Goal: Obtain resource: Obtain resource

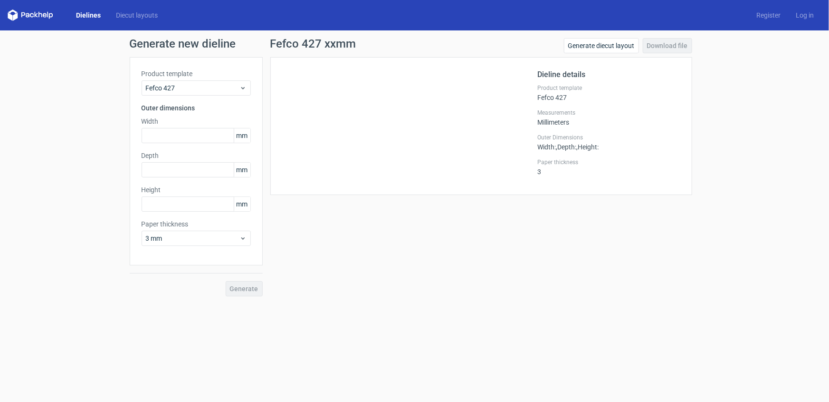
click at [88, 19] on link "Dielines" at bounding box center [88, 15] width 40 height 10
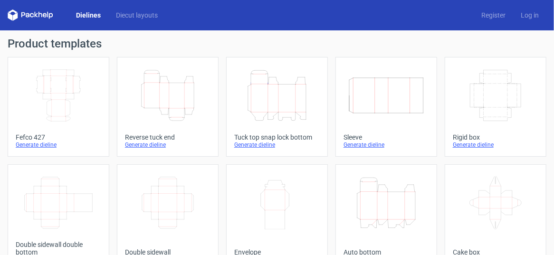
click at [60, 100] on icon "Width Depth Height" at bounding box center [58, 95] width 78 height 53
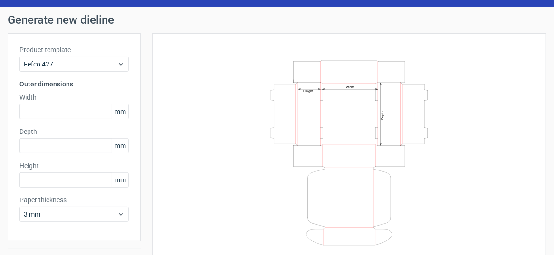
scroll to position [48, 0]
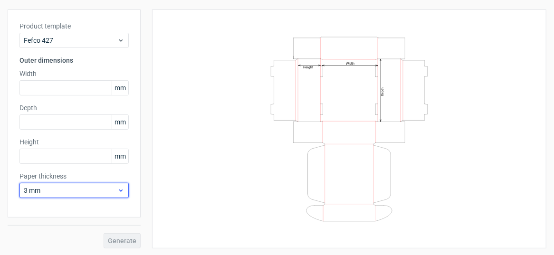
click at [87, 190] on span "3 mm" at bounding box center [71, 191] width 94 height 10
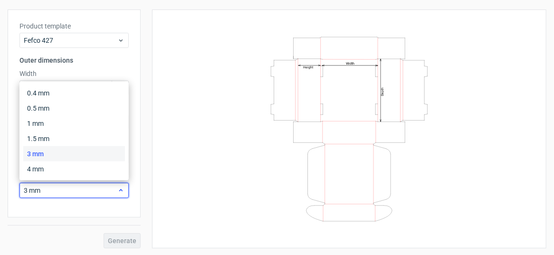
click at [87, 190] on span "3 mm" at bounding box center [71, 191] width 94 height 10
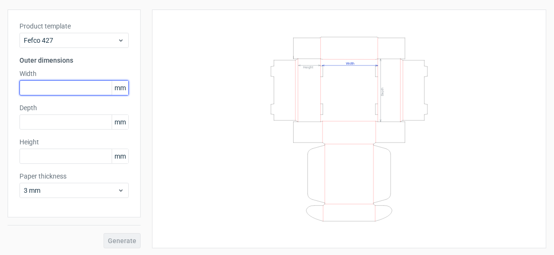
click at [55, 87] on input "text" at bounding box center [73, 87] width 109 height 15
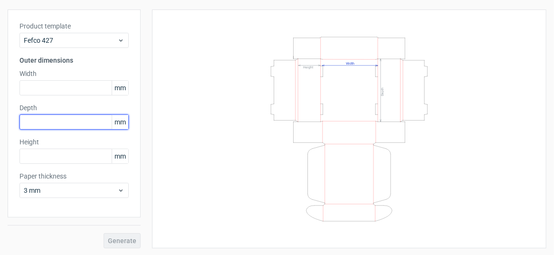
click at [53, 117] on input "text" at bounding box center [73, 122] width 109 height 15
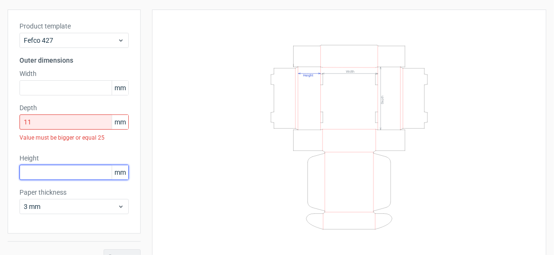
click at [49, 156] on div "Height mm" at bounding box center [73, 167] width 109 height 27
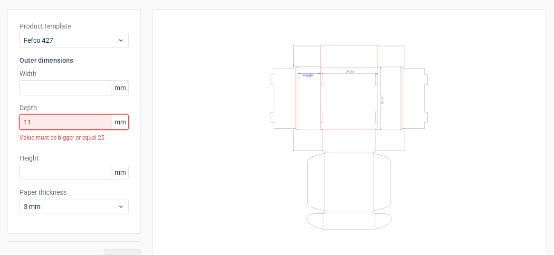
click at [47, 125] on input "11" at bounding box center [73, 122] width 109 height 15
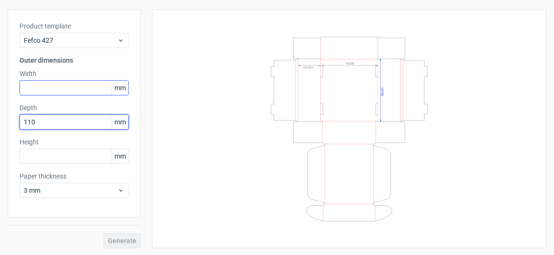
type input "110"
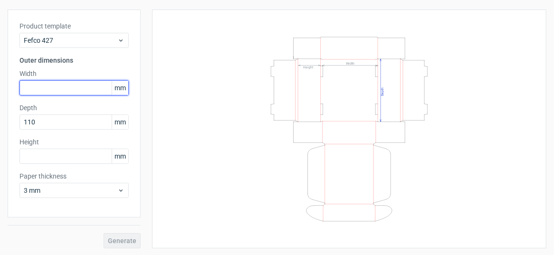
click at [38, 90] on input "text" at bounding box center [73, 87] width 109 height 15
type input "240"
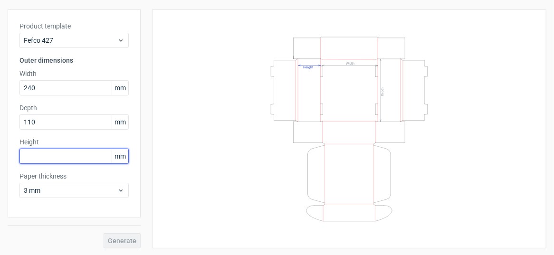
click at [38, 156] on input "text" at bounding box center [73, 156] width 109 height 15
type input "290"
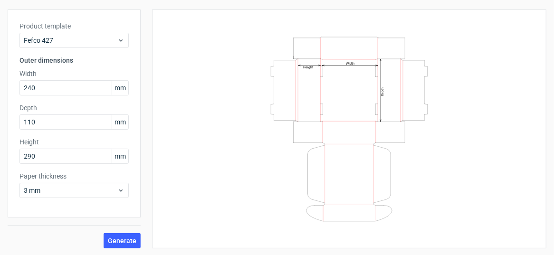
click at [122, 231] on div "Generate" at bounding box center [74, 233] width 133 height 31
click at [124, 240] on span "Generate" at bounding box center [122, 241] width 29 height 7
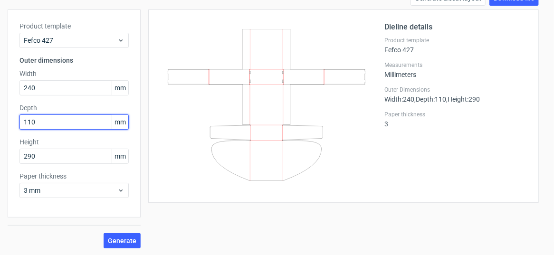
drag, startPoint x: 43, startPoint y: 123, endPoint x: 6, endPoint y: 119, distance: 36.8
click at [6, 119] on div "Generate new dieline Product template Fefco 427 Outer dimensions Width 240 mm D…" at bounding box center [277, 119] width 554 height 273
type input "290"
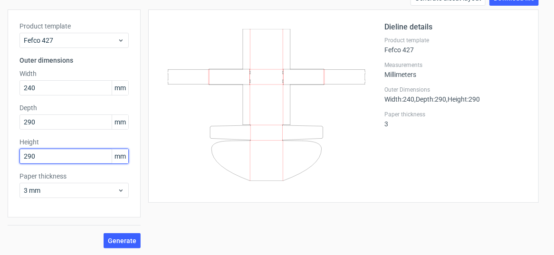
drag, startPoint x: 42, startPoint y: 162, endPoint x: 19, endPoint y: 155, distance: 23.2
click at [19, 157] on input "290" at bounding box center [73, 156] width 109 height 15
type input "110"
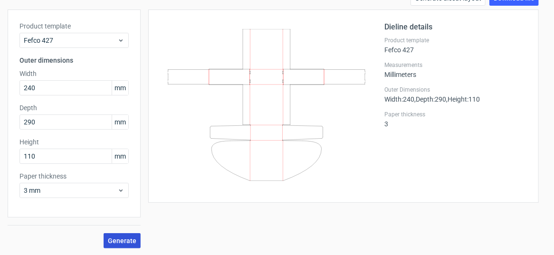
click at [119, 247] on button "Generate" at bounding box center [122, 240] width 37 height 15
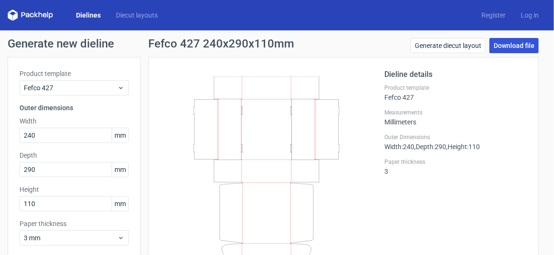
click at [498, 48] on link "Download file" at bounding box center [514, 45] width 49 height 15
